Goal: Information Seeking & Learning: Understand process/instructions

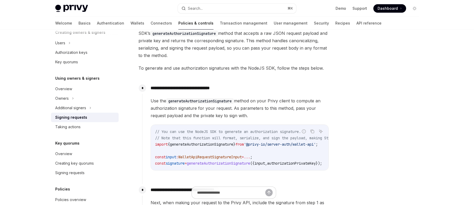
scroll to position [202, 0]
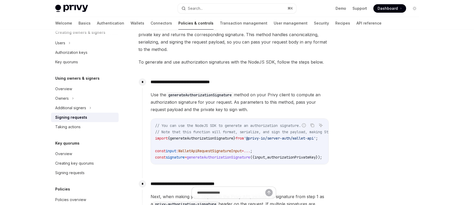
click at [260, 164] on div "// You can use the NodeJS SDK to generate an authorization signature. // Note t…" at bounding box center [239, 141] width 177 height 45
drag, startPoint x: 253, startPoint y: 162, endPoint x: 263, endPoint y: 162, distance: 9.8
click at [263, 162] on div "// You can use the NodeJS SDK to generate an authorization signature. // Note t…" at bounding box center [239, 141] width 177 height 45
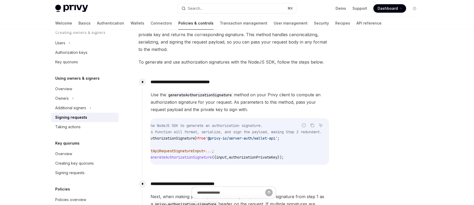
scroll to position [0, 39]
click at [272, 157] on span "authorizationPrivateKey" at bounding box center [252, 157] width 49 height 5
click at [279, 164] on div "// You can use the NodeJS SDK to generate an authorization signature. // Note t…" at bounding box center [239, 141] width 177 height 45
drag, startPoint x: 276, startPoint y: 164, endPoint x: 252, endPoint y: 164, distance: 24.3
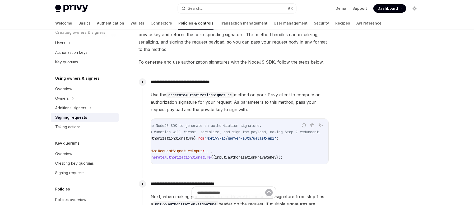
click at [252, 164] on div "// You can use the NodeJS SDK to generate an authorization signature. // Note t…" at bounding box center [239, 141] width 177 height 45
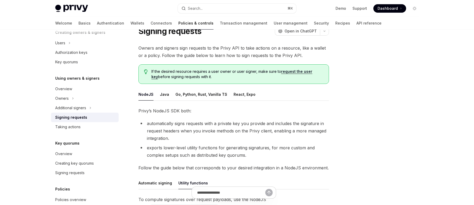
scroll to position [0, 0]
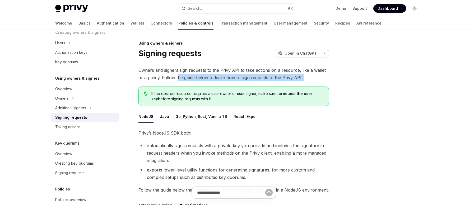
drag, startPoint x: 171, startPoint y: 77, endPoint x: 279, endPoint y: 81, distance: 107.5
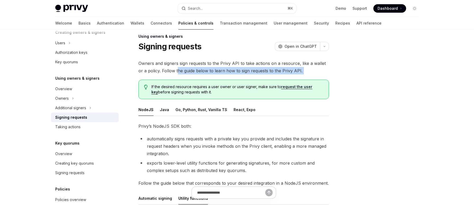
scroll to position [25, 0]
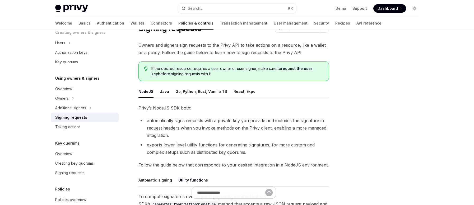
click at [177, 118] on li "automatically signs requests with a private key you provide and includes the si…" at bounding box center [233, 128] width 190 height 22
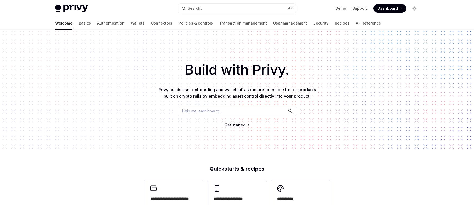
click at [370, 12] on ul "Demo Support Dashboard Dashboard" at bounding box center [370, 8] width 70 height 8
click at [386, 10] on span "Dashboard" at bounding box center [387, 8] width 20 height 5
click at [353, 39] on div "Build with Privy. Privy builds user onboarding and wallet infrastructure to ena…" at bounding box center [237, 90] width 474 height 120
click at [356, 27] on link "API reference" at bounding box center [368, 23] width 25 height 13
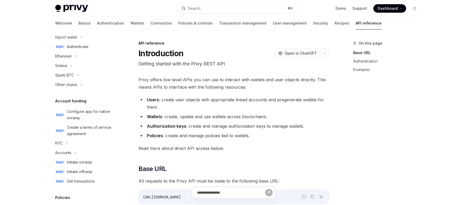
scroll to position [117, 0]
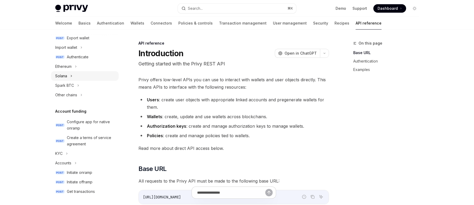
click at [77, 74] on div "Solana" at bounding box center [85, 76] width 68 height 10
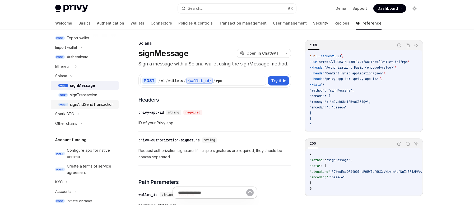
click at [103, 105] on div "signAndSendTransaction" at bounding box center [92, 104] width 44 height 6
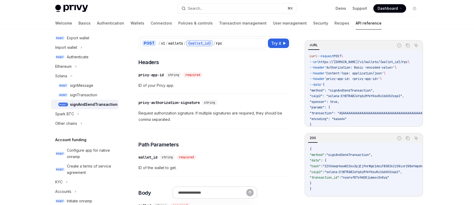
scroll to position [14, 0]
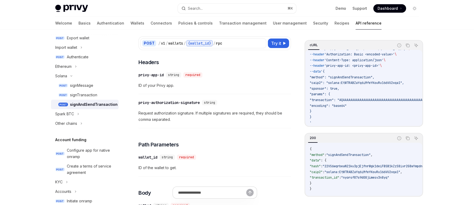
click at [323, 87] on span ""sponsor": true," at bounding box center [324, 89] width 30 height 4
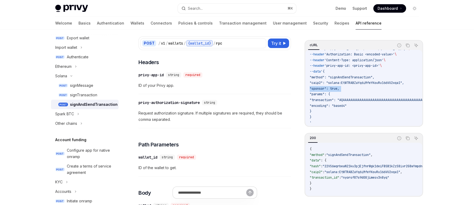
click at [323, 87] on span ""sponsor": true," at bounding box center [324, 89] width 30 height 4
type textarea "*"
